Goal: Information Seeking & Learning: Learn about a topic

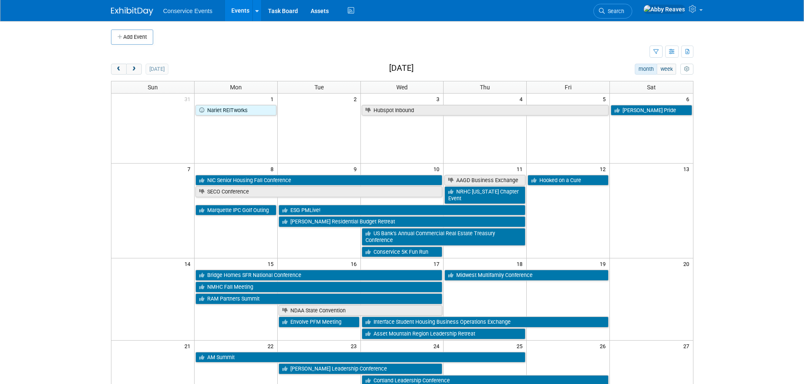
click at [139, 62] on div "Add Event New Event Duplicate Event Warning There is another event in your work…" at bounding box center [402, 307] width 595 height 572
click at [139, 64] on button "next" at bounding box center [134, 69] width 16 height 11
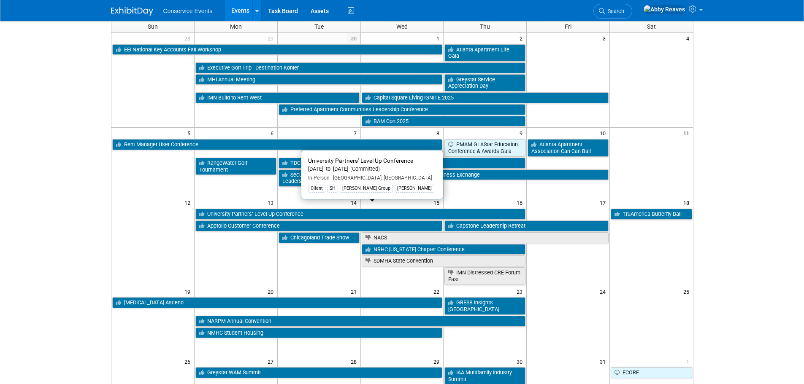
scroll to position [84, 0]
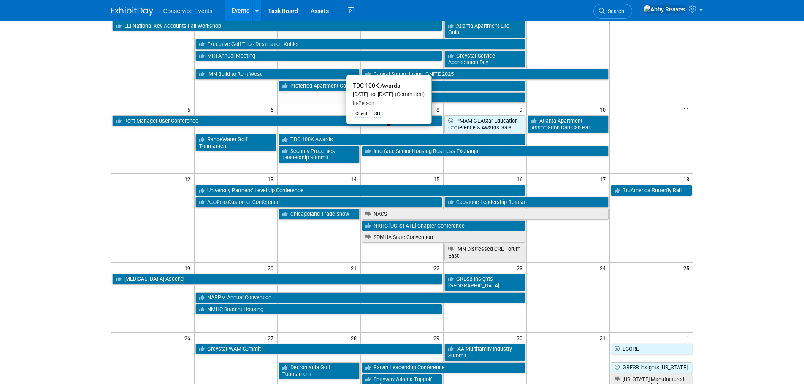
click at [291, 134] on link "TDC 100K Awards" at bounding box center [401, 139] width 247 height 11
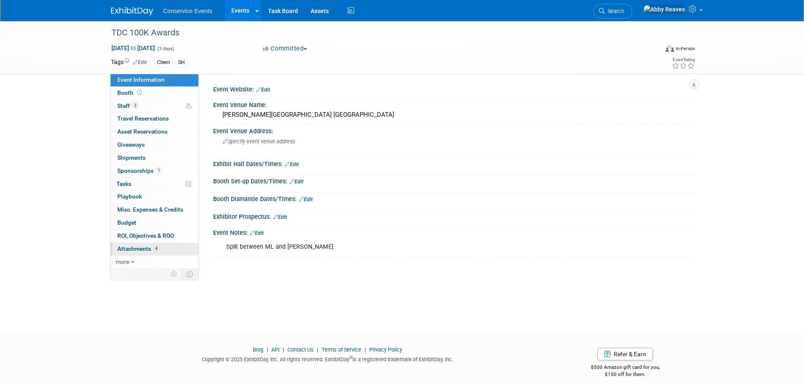
click at [170, 249] on link "4 Attachments 4" at bounding box center [155, 249] width 88 height 13
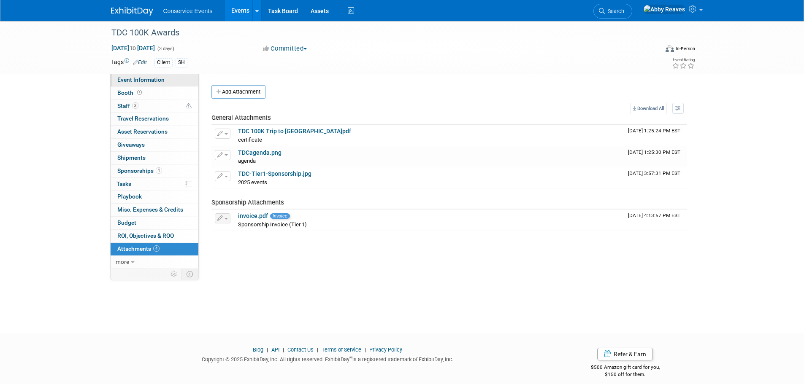
click at [182, 80] on link "Event Information" at bounding box center [155, 80] width 88 height 13
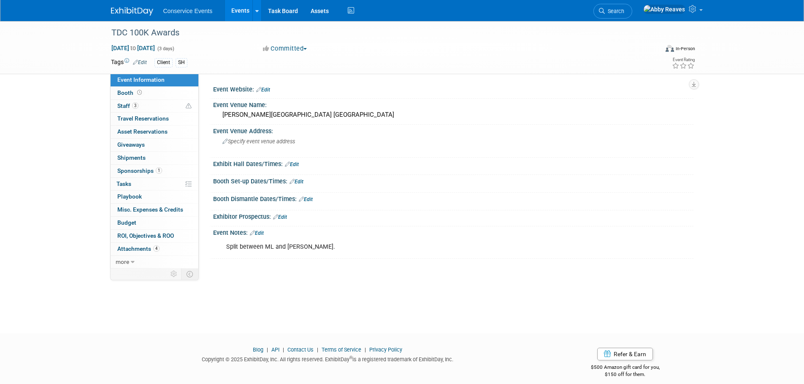
click at [236, 6] on link "Events" at bounding box center [240, 10] width 31 height 21
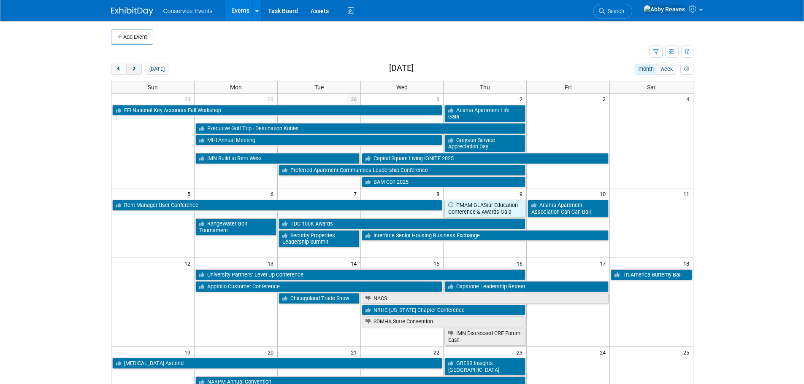
click at [139, 69] on button "next" at bounding box center [134, 69] width 16 height 11
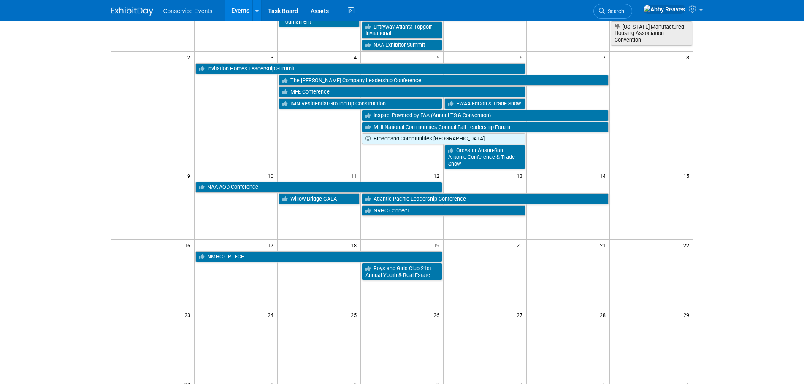
scroll to position [84, 0]
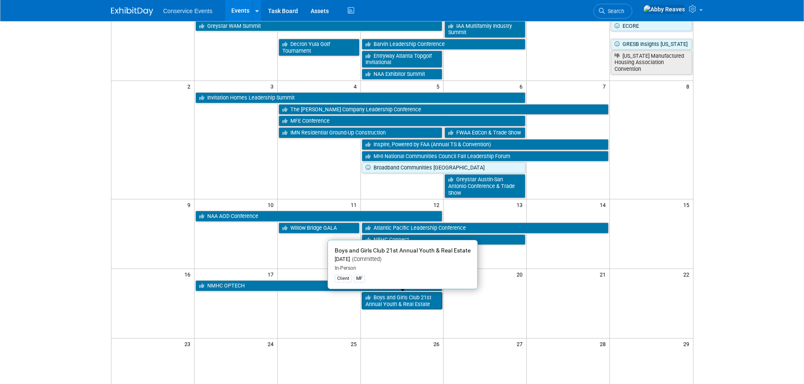
click at [412, 303] on link "Boys and Girls Club 21st Annual Youth & Real Estate" at bounding box center [402, 300] width 81 height 17
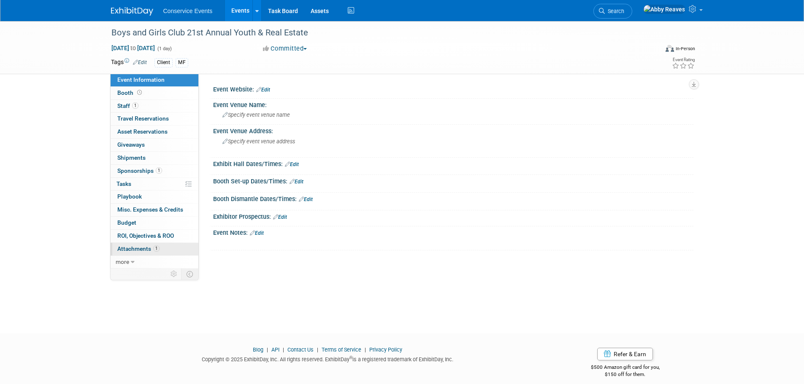
click at [162, 245] on link "1 Attachments 1" at bounding box center [155, 249] width 88 height 13
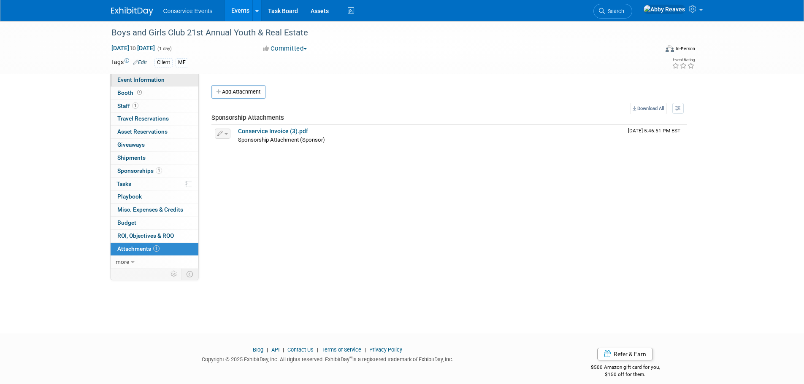
click at [184, 83] on link "Event Information" at bounding box center [155, 80] width 88 height 13
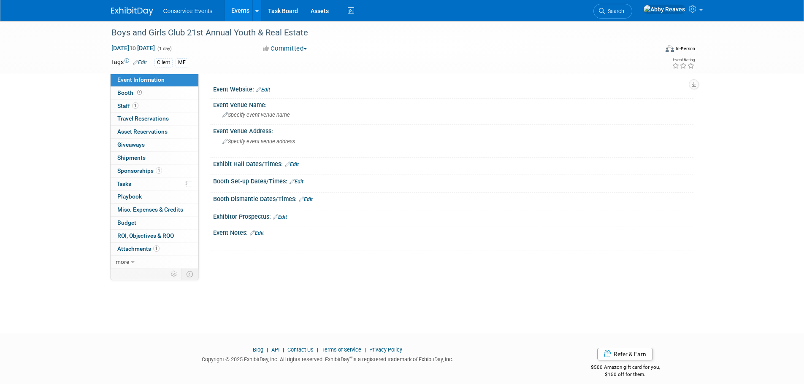
click at [245, 8] on link "Events" at bounding box center [240, 10] width 31 height 21
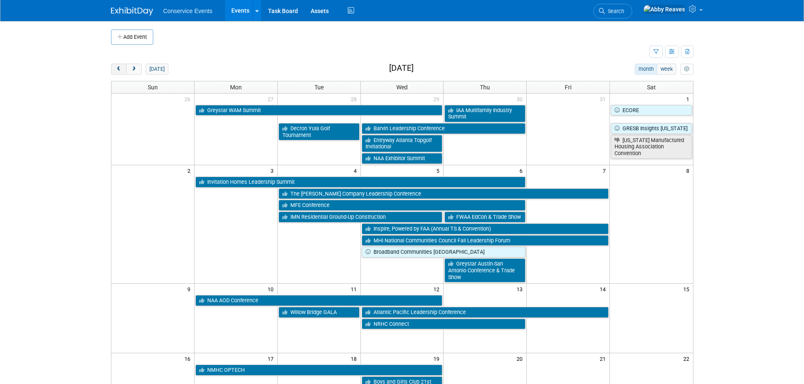
click at [120, 70] on span "prev" at bounding box center [119, 69] width 6 height 5
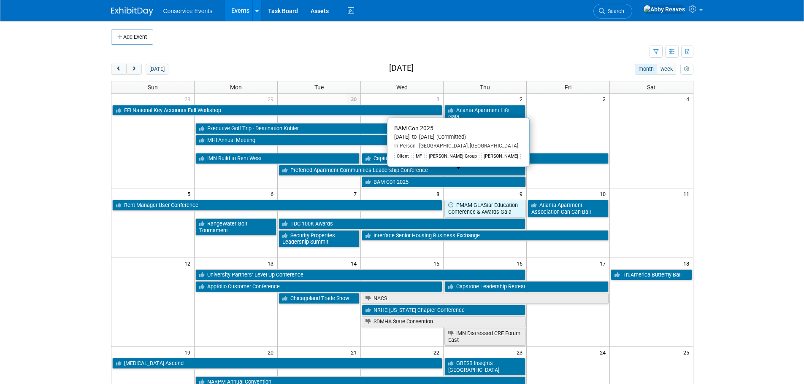
click at [381, 178] on link "BAM Con 2025" at bounding box center [444, 182] width 164 height 11
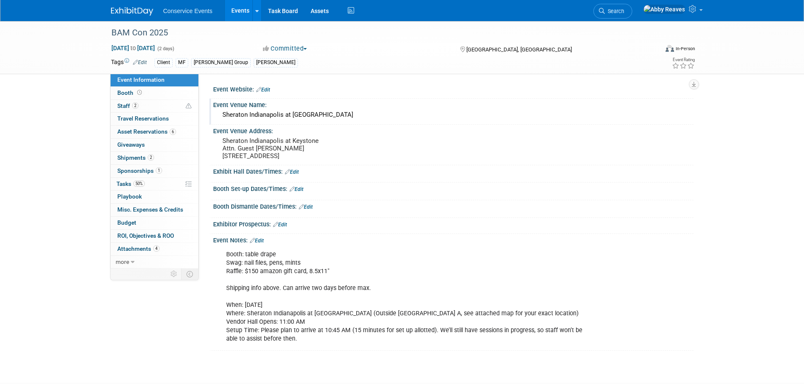
click at [326, 119] on div "Sheraton Indianapolis at [GEOGRAPHIC_DATA]" at bounding box center [452, 114] width 467 height 13
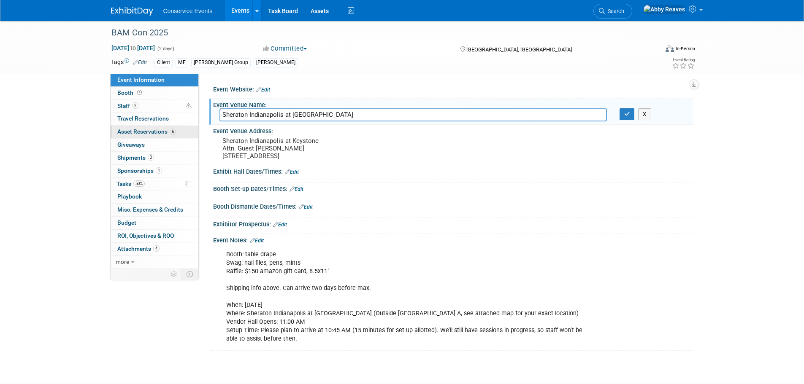
drag, startPoint x: 324, startPoint y: 112, endPoint x: 157, endPoint y: 134, distance: 168.1
click at [157, 134] on div "Event Information Event Info Booth Booth 2 Staff 2 Staff 0 Travel Reservations …" at bounding box center [402, 186] width 595 height 330
click at [625, 116] on icon "button" at bounding box center [627, 113] width 6 height 5
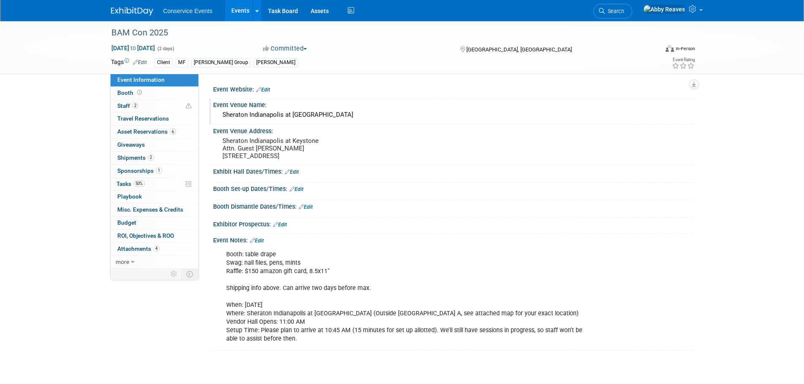
click at [238, 15] on link "Events" at bounding box center [240, 10] width 31 height 21
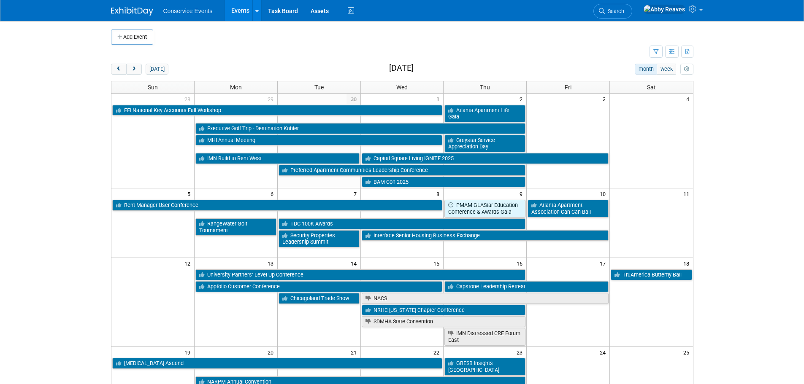
click at [33, 93] on body "Conservice Events Events Add Event Bulk Upload Events Shareable Event Boards Re…" at bounding box center [402, 192] width 804 height 384
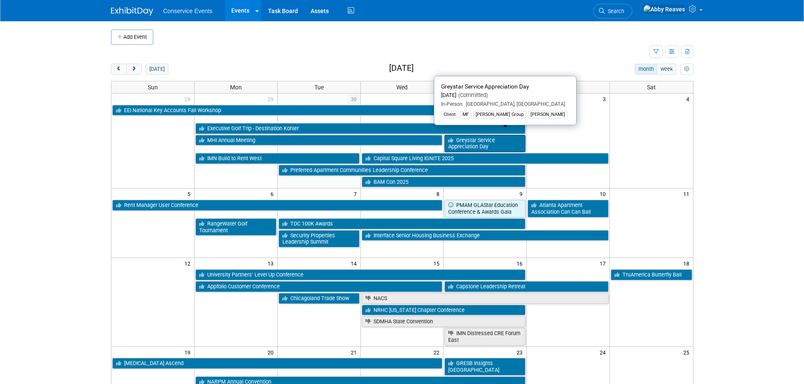
click at [485, 143] on link "Greystar Service Appreciation Day" at bounding box center [484, 143] width 81 height 17
